Goal: Task Accomplishment & Management: Use online tool/utility

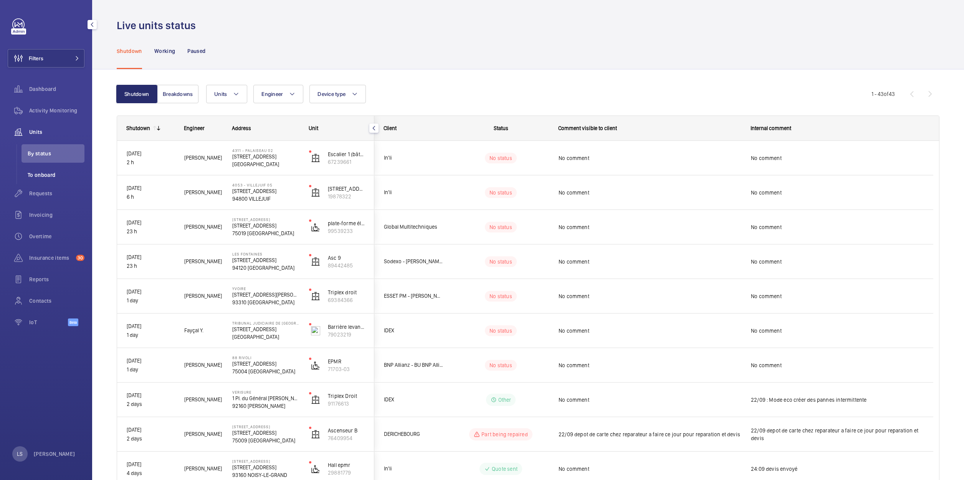
click at [41, 176] on span "To onboard" at bounding box center [56, 175] width 57 height 8
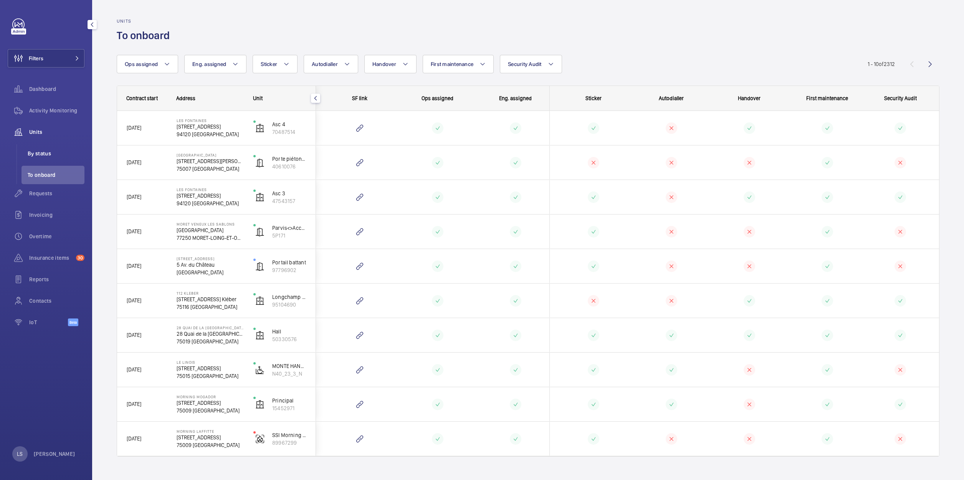
click at [42, 154] on span "By status" at bounding box center [56, 154] width 57 height 8
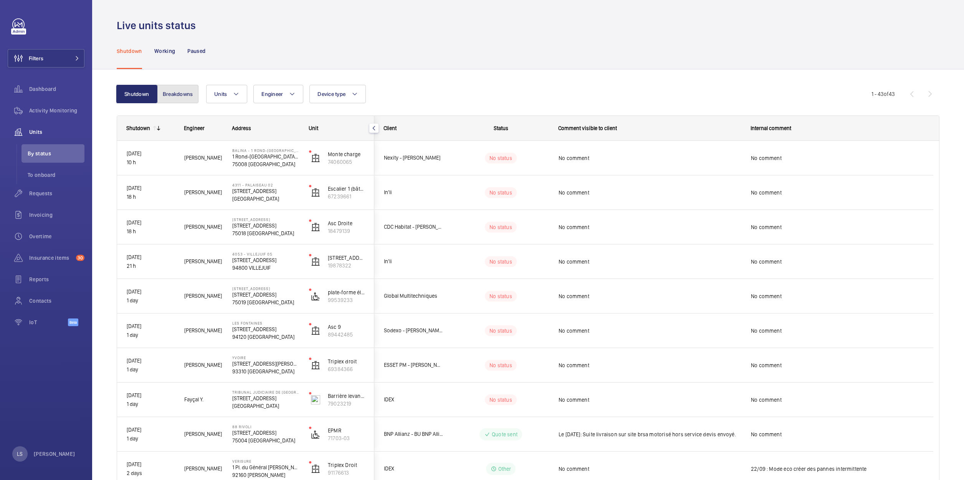
click at [180, 98] on button "Breakdowns" at bounding box center [177, 94] width 41 height 18
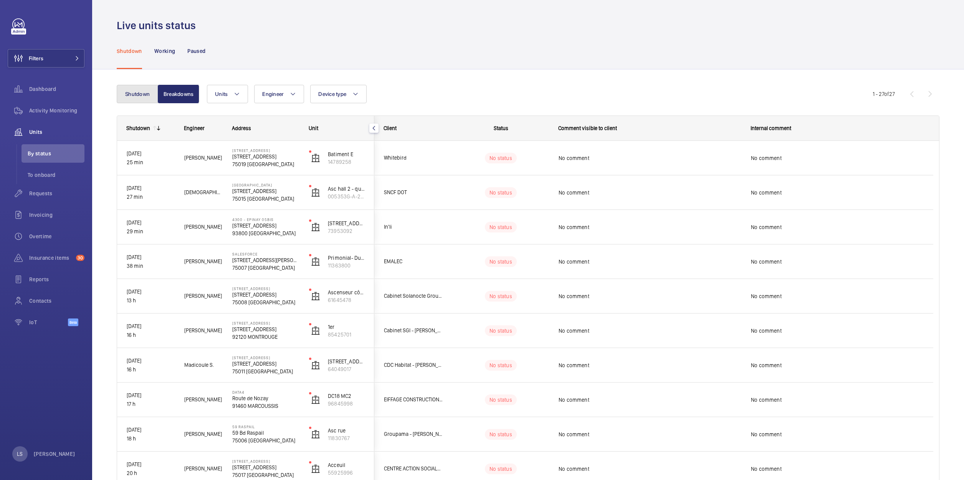
click at [145, 97] on button "Shutdown" at bounding box center [137, 94] width 41 height 18
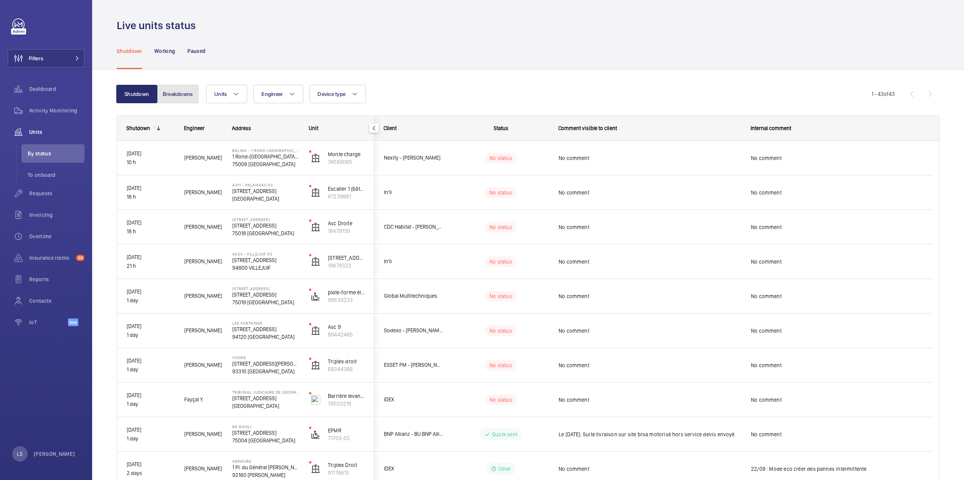
click at [171, 98] on button "Breakdowns" at bounding box center [177, 94] width 41 height 18
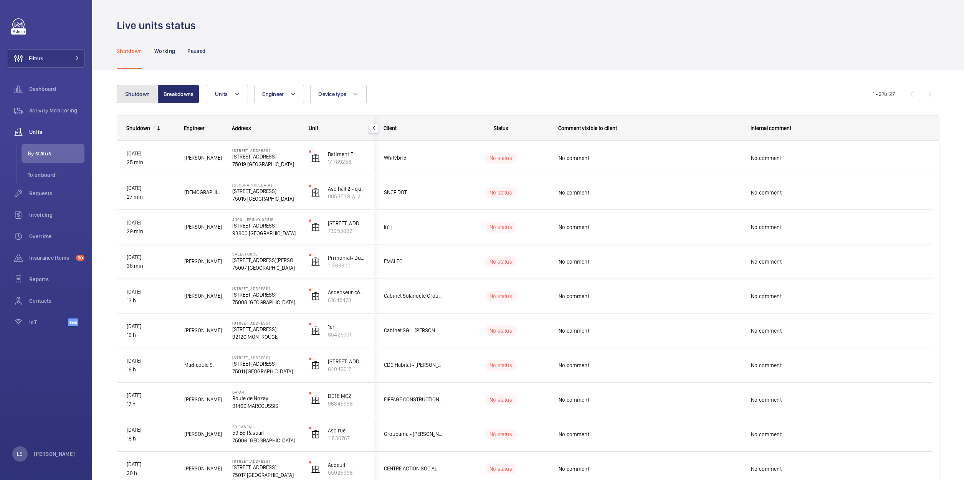
click at [144, 97] on button "Shutdown" at bounding box center [137, 94] width 41 height 18
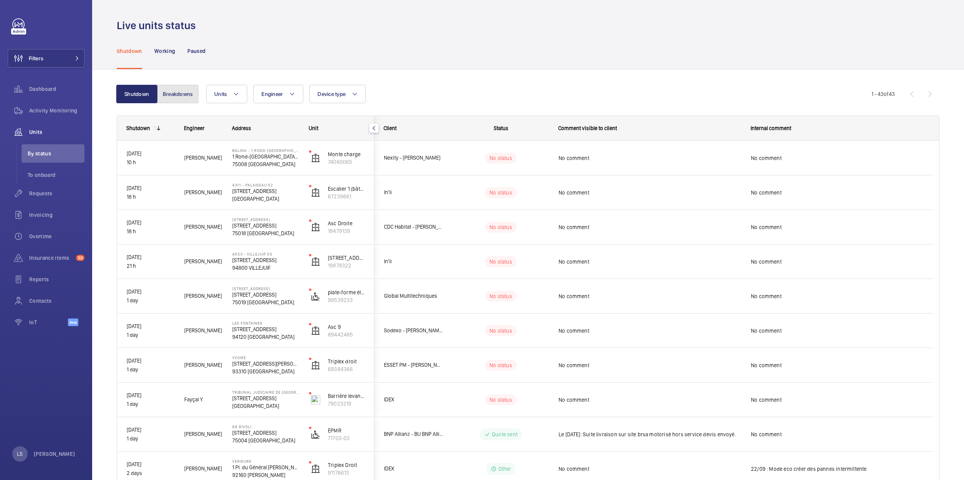
click at [167, 99] on button "Breakdowns" at bounding box center [177, 94] width 41 height 18
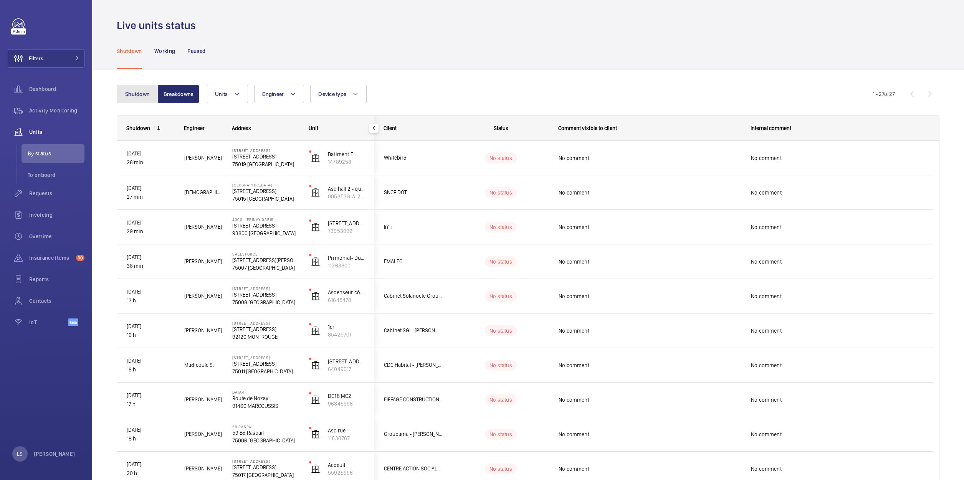
click at [138, 102] on button "Shutdown" at bounding box center [137, 94] width 41 height 18
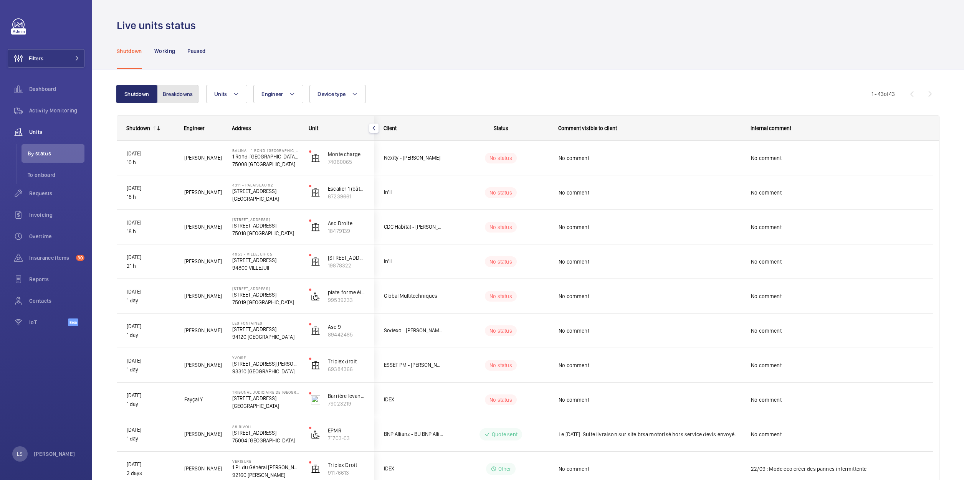
click at [172, 96] on button "Breakdowns" at bounding box center [177, 94] width 41 height 18
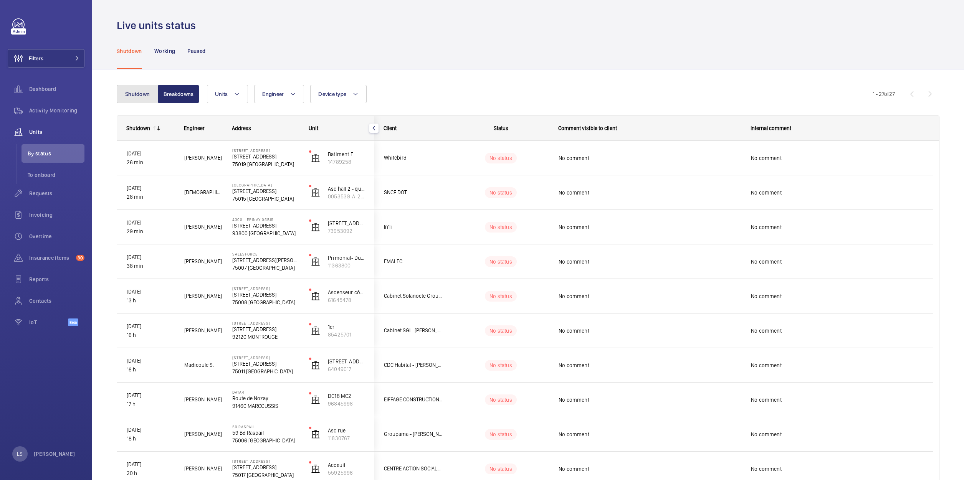
click at [136, 94] on button "Shutdown" at bounding box center [137, 94] width 41 height 18
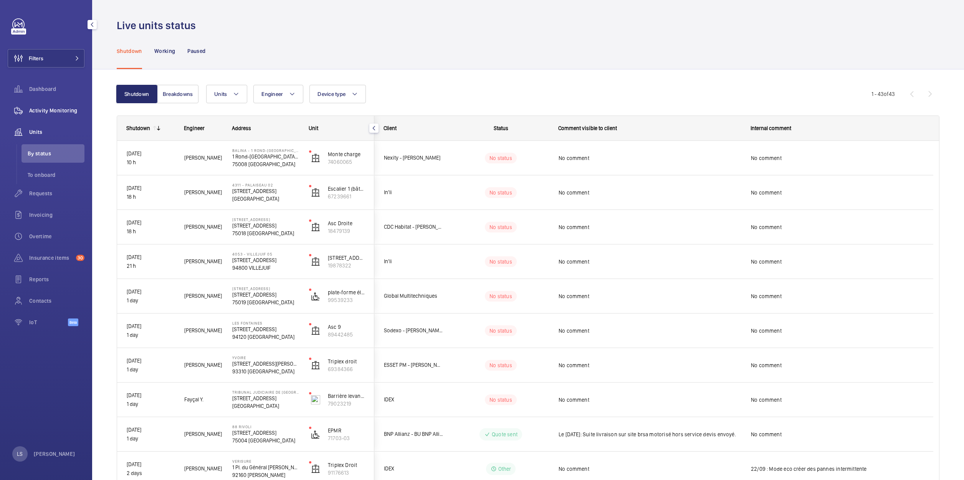
click at [60, 110] on span "Activity Monitoring" at bounding box center [56, 111] width 55 height 8
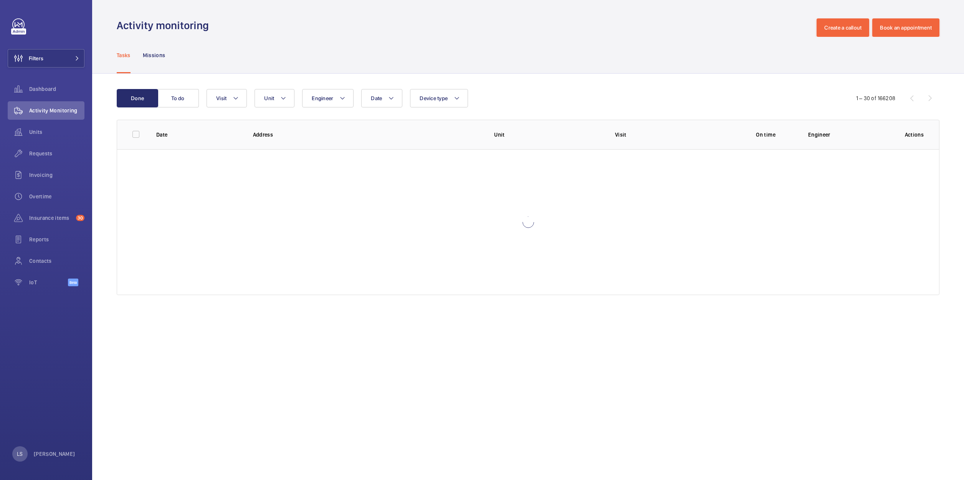
click at [719, 281] on div at bounding box center [528, 222] width 822 height 146
click at [712, 369] on wm-front-admin-operations-monitoring "Activity monitoring Create a callout Book an appointment Tasks Missions Done To…" at bounding box center [528, 240] width 872 height 480
drag, startPoint x: 859, startPoint y: 319, endPoint x: 825, endPoint y: 307, distance: 36.7
click at [859, 319] on wm-front-admin-operations-monitoring "Activity monitoring Create a callout Book an appointment Tasks Missions Done To…" at bounding box center [528, 240] width 872 height 480
click at [193, 94] on button "To do" at bounding box center [177, 98] width 41 height 18
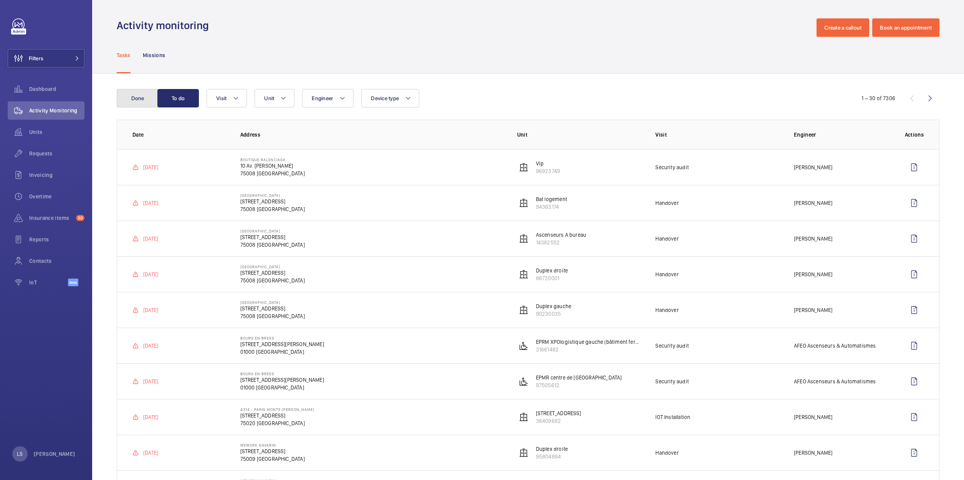
click at [140, 94] on button "Done" at bounding box center [137, 98] width 41 height 18
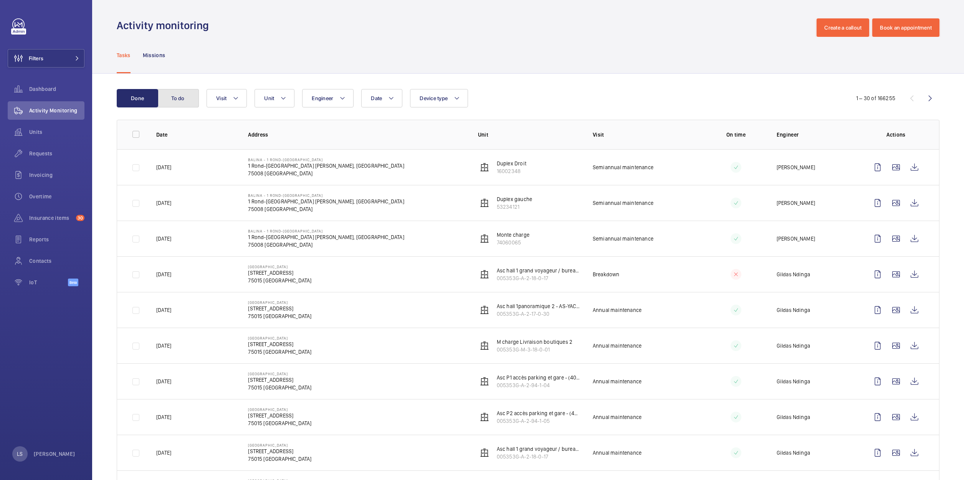
click at [181, 91] on button "To do" at bounding box center [177, 98] width 41 height 18
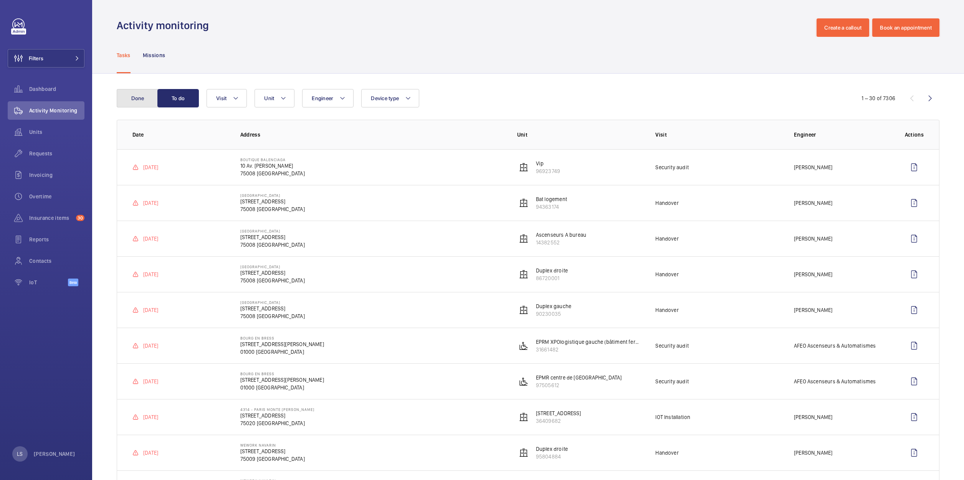
click at [148, 99] on button "Done" at bounding box center [137, 98] width 41 height 18
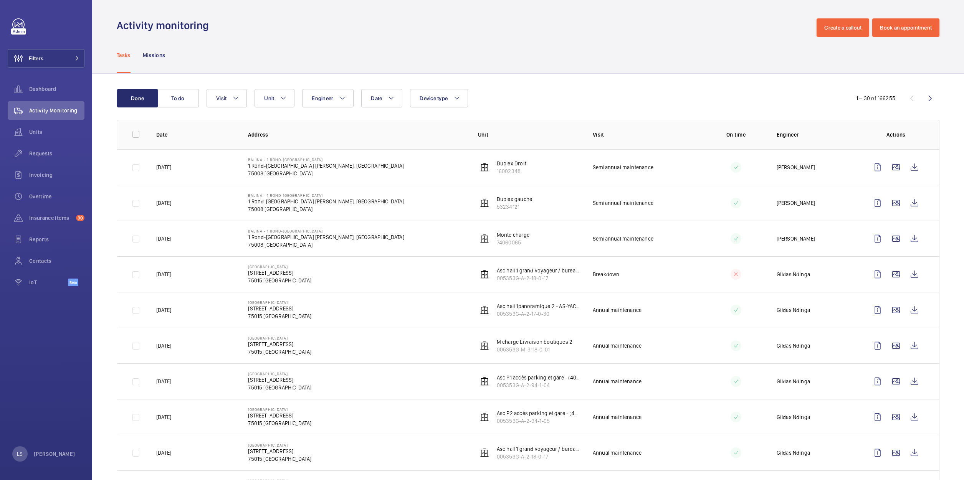
click at [629, 104] on div "Date Engineer Unit Device type Visit" at bounding box center [525, 98] width 637 height 18
click at [180, 102] on button "To do" at bounding box center [177, 98] width 41 height 18
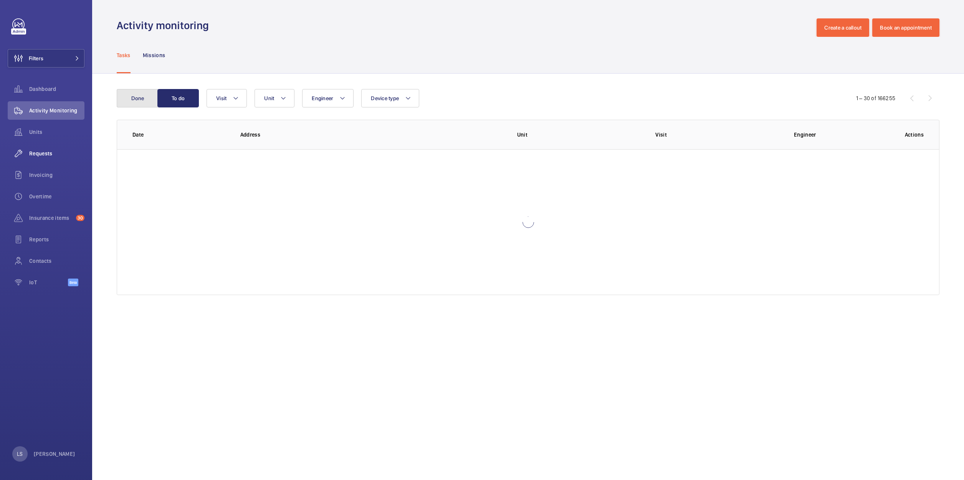
click at [136, 102] on button "Done" at bounding box center [137, 98] width 41 height 18
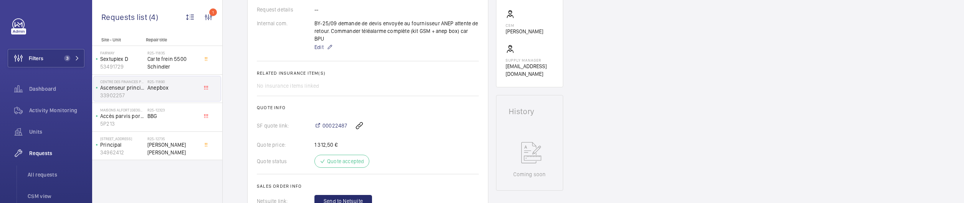
scroll to position [384, 0]
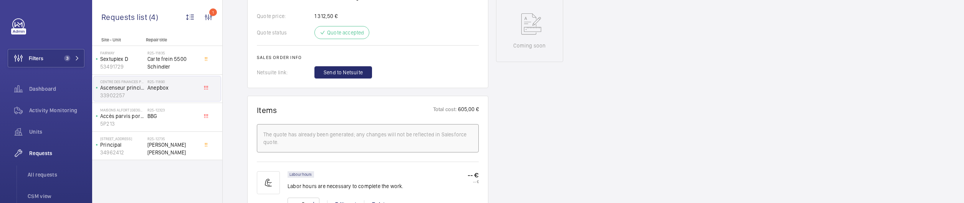
click at [328, 69] on span "Send to Netsuite" at bounding box center [343, 73] width 39 height 8
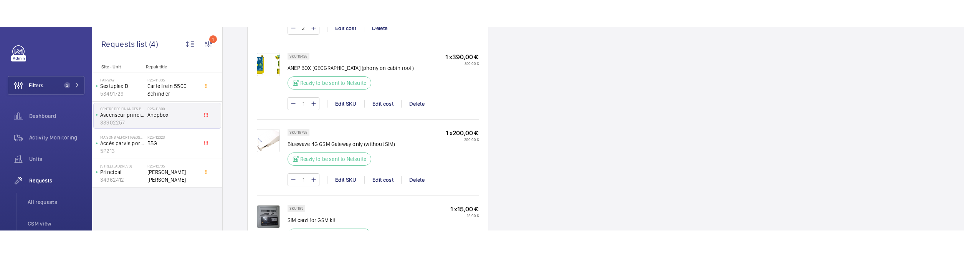
scroll to position [653, 0]
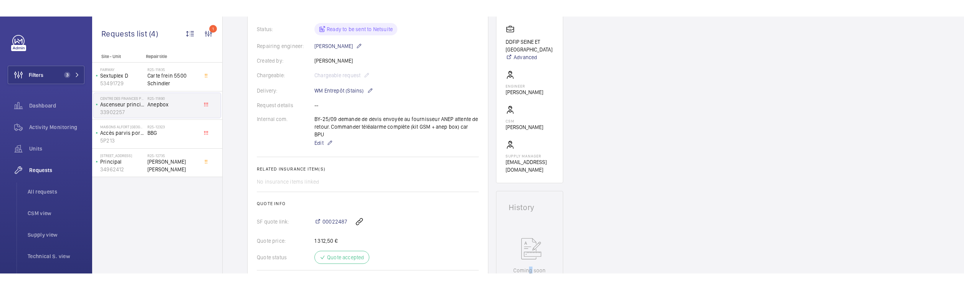
scroll to position [192, 0]
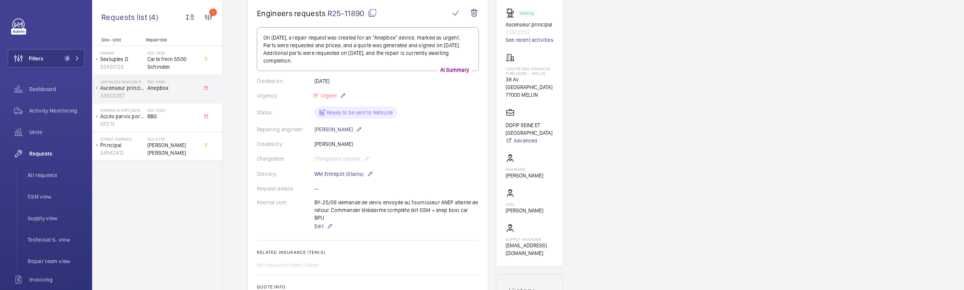
scroll to position [77, 0]
drag, startPoint x: 506, startPoint y: 116, endPoint x: 530, endPoint y: 123, distance: 25.0
click at [530, 123] on p "DDFIP SEINE ET [GEOGRAPHIC_DATA]" at bounding box center [530, 128] width 48 height 15
copy p "DDFIP SEINE ET [GEOGRAPHIC_DATA]"
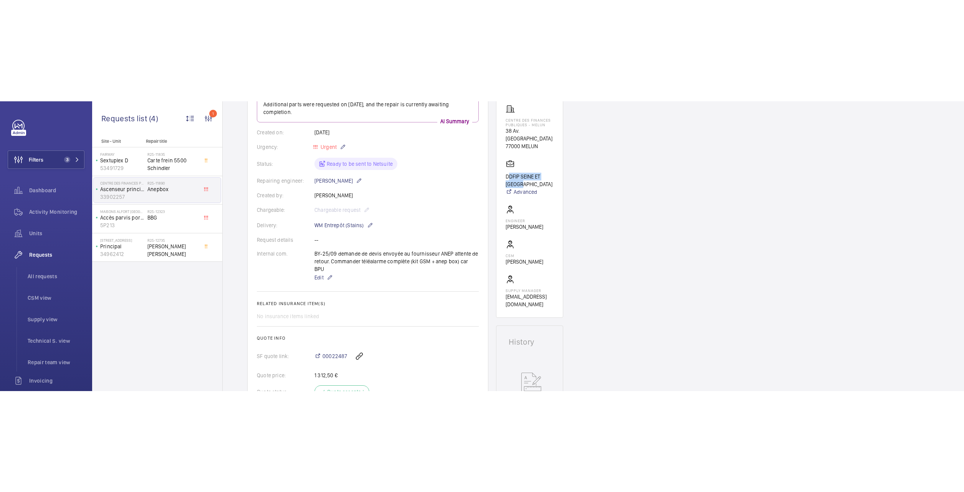
scroll to position [307, 0]
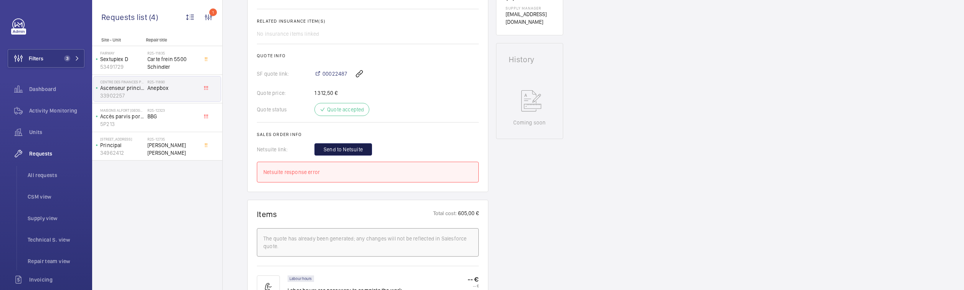
click at [358, 145] on span "Send to Netsuite" at bounding box center [343, 149] width 39 height 8
click at [342, 145] on span "Send to Netsuite" at bounding box center [343, 149] width 39 height 8
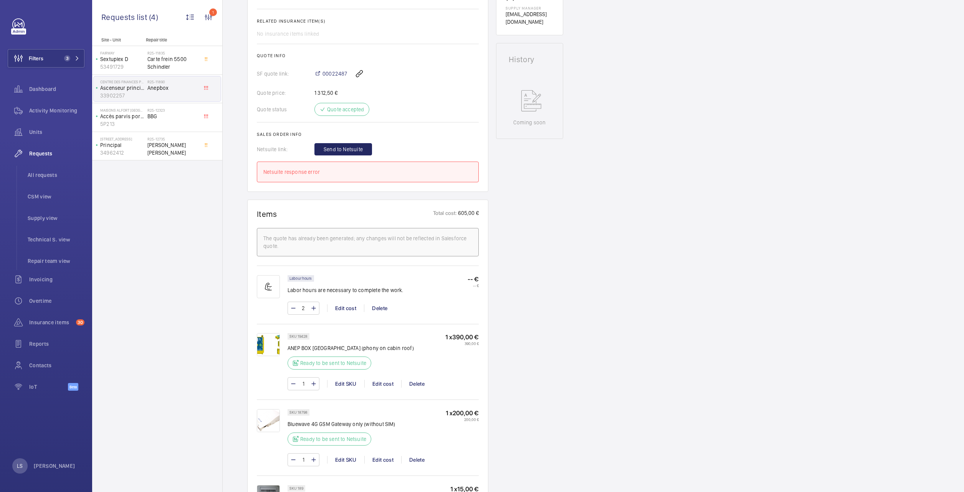
drag, startPoint x: 641, startPoint y: 380, endPoint x: 288, endPoint y: 360, distance: 354.1
click at [642, 380] on div "Engineers requests R25-11890 On [DATE], a repair request was created for an "An…" at bounding box center [593, 333] width 741 height 1131
